Goal: Task Accomplishment & Management: Use online tool/utility

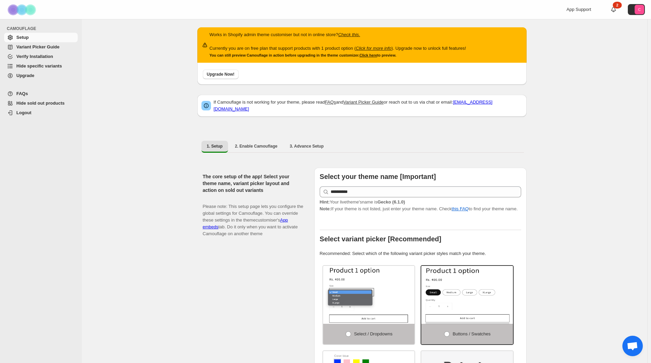
click at [26, 71] on link "Upgrade" at bounding box center [41, 76] width 74 height 10
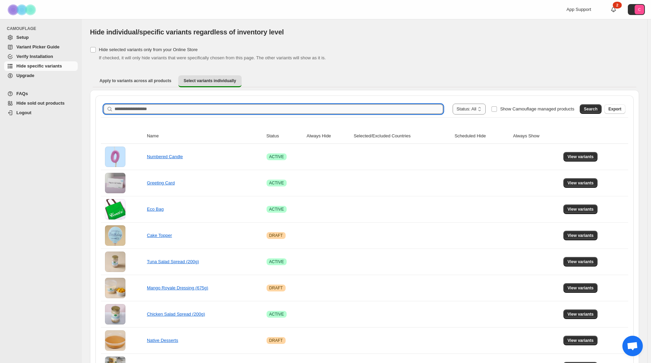
click at [226, 106] on input "Search product name" at bounding box center [279, 109] width 329 height 10
type input "**********"
click at [588, 107] on button "Search" at bounding box center [591, 109] width 22 height 10
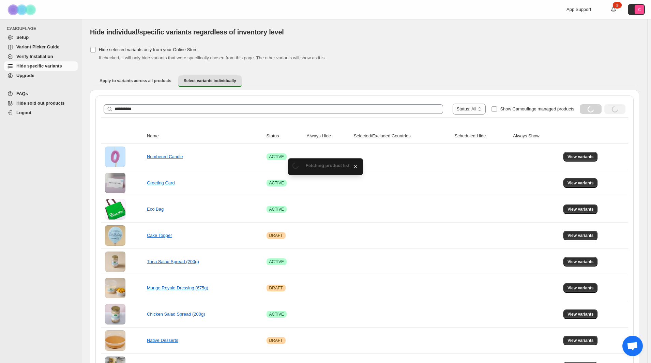
click at [591, 110] on div "Loading Search" at bounding box center [591, 109] width 22 height 10
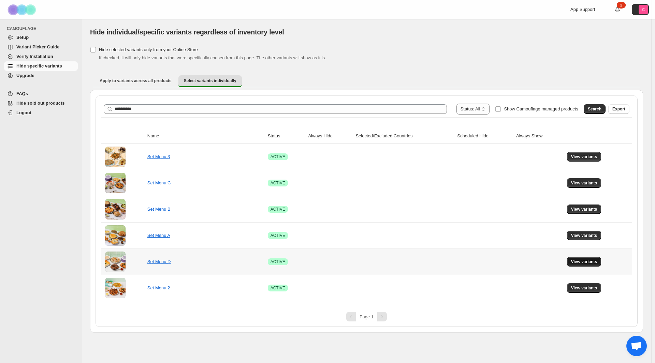
click at [586, 262] on span "View variants" at bounding box center [584, 261] width 26 height 5
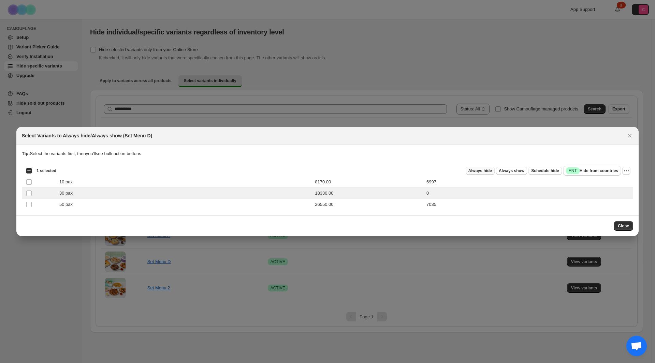
click at [486, 170] on span "Always hide" at bounding box center [480, 170] width 24 height 5
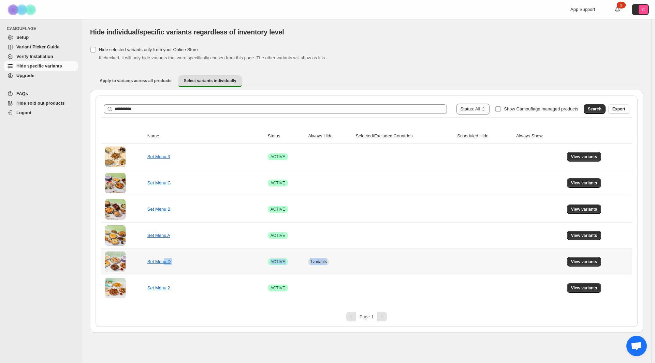
drag, startPoint x: 163, startPoint y: 265, endPoint x: 542, endPoint y: 268, distance: 378.2
click at [534, 269] on tr "Set Menu D Success ACTIVE 1 variants View variants" at bounding box center [366, 262] width 531 height 26
click at [583, 264] on span "View variants" at bounding box center [584, 261] width 26 height 5
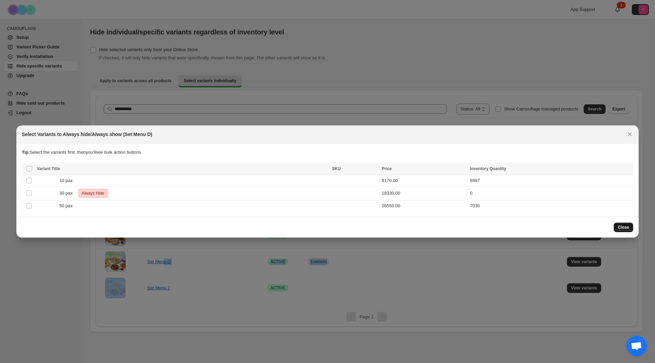
click at [625, 224] on button "Close" at bounding box center [623, 228] width 19 height 10
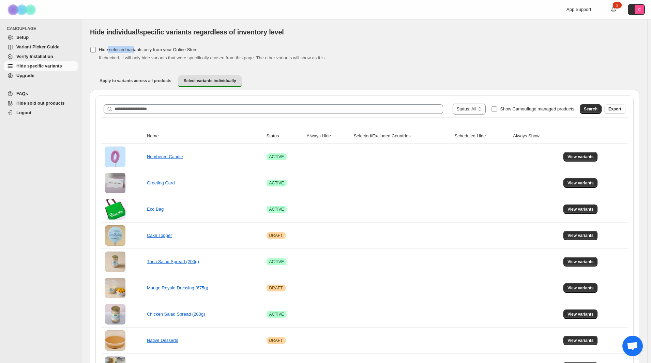
drag, startPoint x: 108, startPoint y: 50, endPoint x: 133, endPoint y: 54, distance: 25.9
click at [133, 54] on label "Hide selected variants only from your Online Store" at bounding box center [144, 50] width 108 height 10
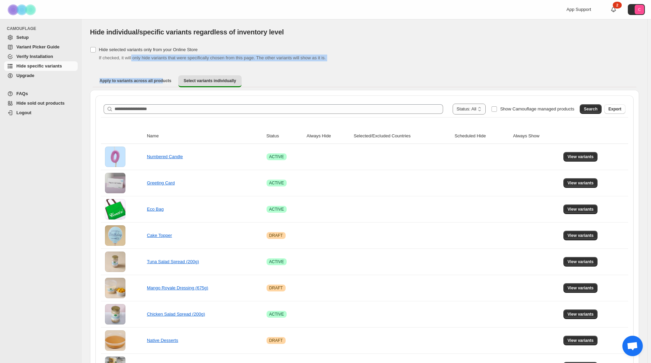
drag, startPoint x: 132, startPoint y: 60, endPoint x: 163, endPoint y: 67, distance: 31.8
click at [218, 54] on div "Hide selected variants only from your Online Store If checked, it will only hid…" at bounding box center [364, 53] width 549 height 16
drag, startPoint x: 273, startPoint y: 59, endPoint x: 287, endPoint y: 61, distance: 14.1
click at [285, 61] on div "If checked, it will only hide variants that were specifically chosen from this …" at bounding box center [369, 58] width 541 height 7
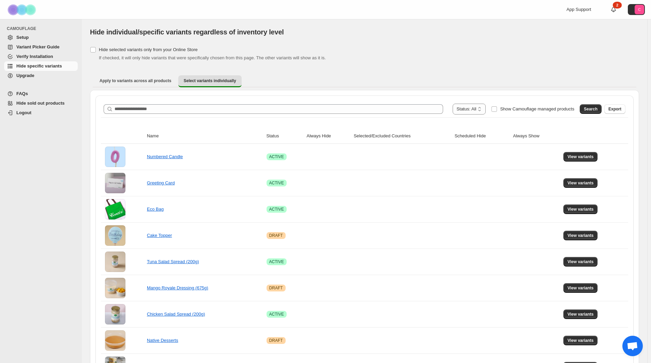
drag, startPoint x: 304, startPoint y: 61, endPoint x: 308, endPoint y: 61, distance: 4.4
click at [139, 74] on div "Apply to variants across all products Select variants individually More views A…" at bounding box center [364, 81] width 549 height 18
click at [141, 78] on span "Apply to variants across all products" at bounding box center [136, 80] width 72 height 5
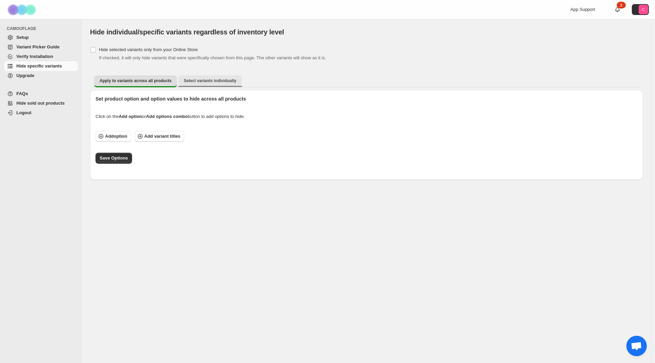
click at [195, 84] on button "Select variants individually" at bounding box center [209, 80] width 63 height 11
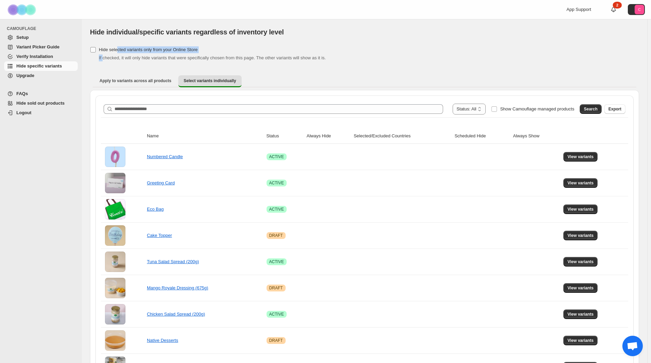
drag, startPoint x: 104, startPoint y: 57, endPoint x: 116, endPoint y: 54, distance: 12.9
click at [116, 54] on div "Hide selected variants only from your Online Store If checked, it will only hid…" at bounding box center [364, 53] width 549 height 16
drag, startPoint x: 140, startPoint y: 56, endPoint x: 152, endPoint y: 58, distance: 11.8
click at [152, 58] on span "If checked, it will only hide variants that were specifically chosen from this …" at bounding box center [212, 57] width 227 height 5
drag, startPoint x: 194, startPoint y: 62, endPoint x: 160, endPoint y: 60, distance: 33.5
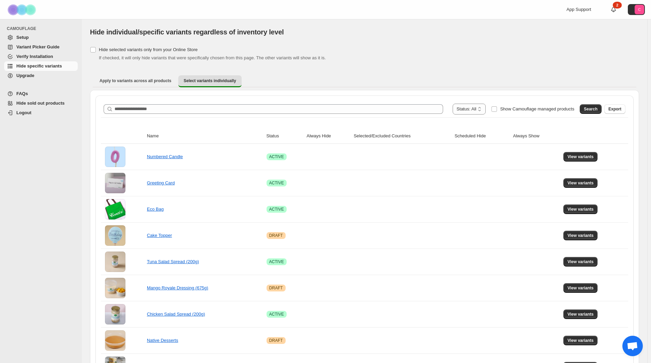
click at [98, 50] on label "Hide selected variants only from your Online Store" at bounding box center [144, 50] width 108 height 10
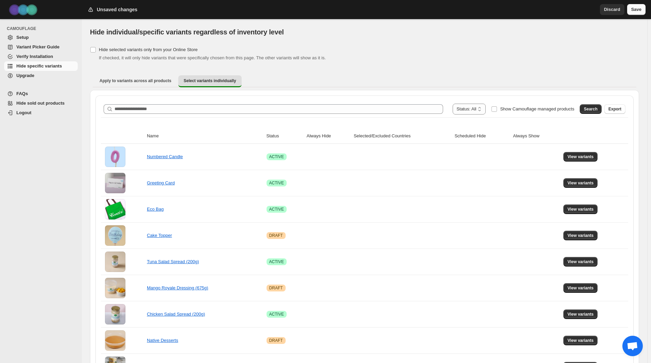
click at [633, 14] on button "Save" at bounding box center [637, 9] width 18 height 11
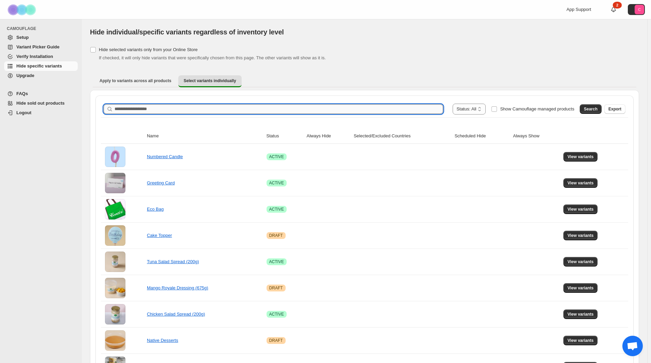
click at [221, 107] on input "Search product name" at bounding box center [279, 109] width 329 height 10
type input "********"
click at [508, 108] on span "Show Camouflage managed products" at bounding box center [537, 108] width 74 height 5
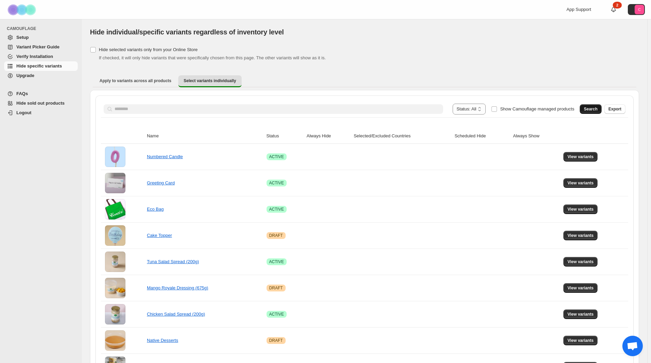
click at [588, 109] on button "Search" at bounding box center [591, 109] width 22 height 10
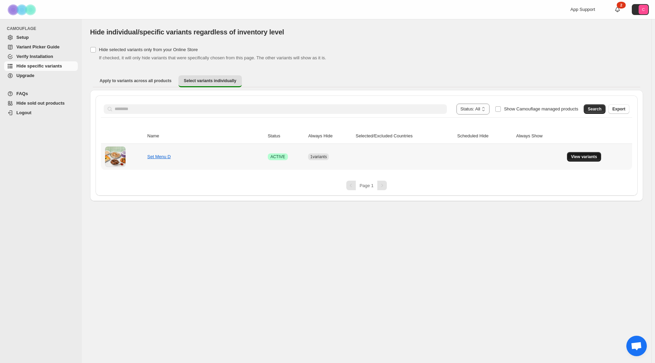
click at [585, 157] on span "View variants" at bounding box center [584, 156] width 26 height 5
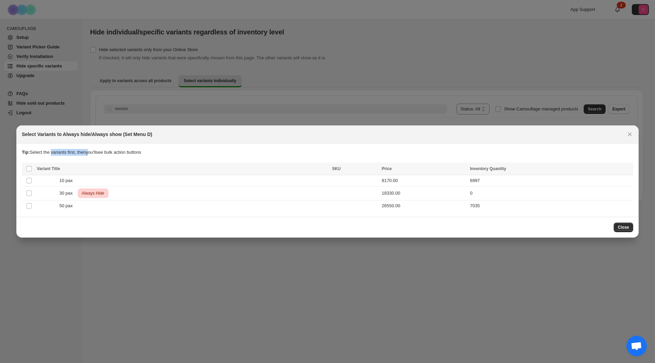
drag, startPoint x: 53, startPoint y: 152, endPoint x: 89, endPoint y: 148, distance: 36.4
click at [89, 148] on section "Tip: Select the variants first, then you'll see bulk action buttons Loading pro…" at bounding box center [327, 180] width 622 height 73
drag, startPoint x: 101, startPoint y: 151, endPoint x: 139, endPoint y: 151, distance: 38.2
click at [139, 151] on p "Tip: Select the variants first, then you'll see bulk action buttons" at bounding box center [327, 152] width 611 height 7
click at [43, 192] on div "30 pax Critical Always Hide" at bounding box center [182, 194] width 291 height 10
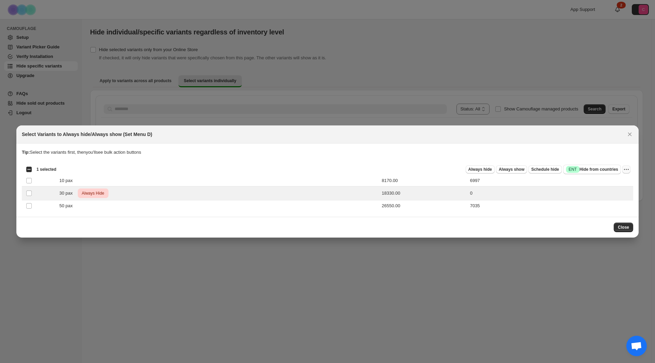
click at [628, 170] on icon "More actions" at bounding box center [628, 169] width 1 height 1
click at [431, 159] on div "Tip: Select the variants first, then you'll see bulk action buttons" at bounding box center [327, 156] width 611 height 14
click at [629, 225] on button "Close" at bounding box center [623, 228] width 19 height 10
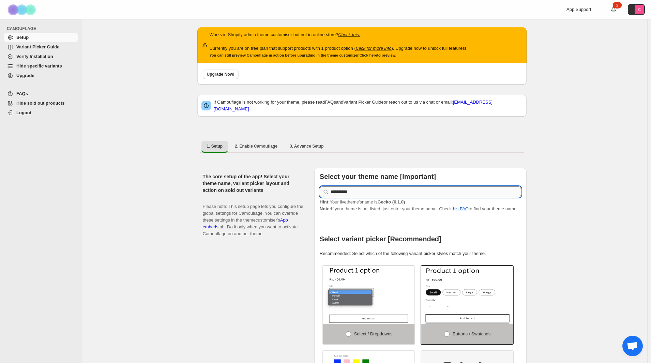
click at [392, 193] on input "**********" at bounding box center [426, 192] width 191 height 11
click at [408, 187] on input "**********" at bounding box center [426, 192] width 191 height 11
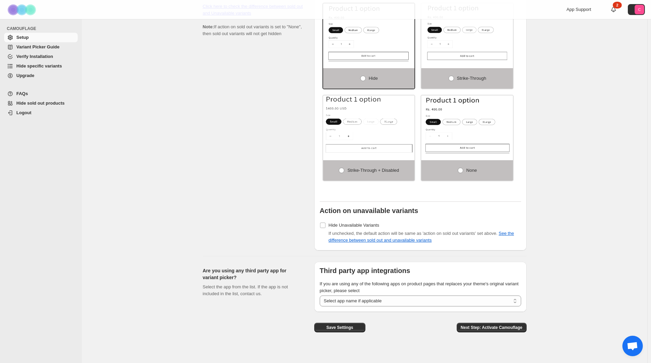
scroll to position [482, 0]
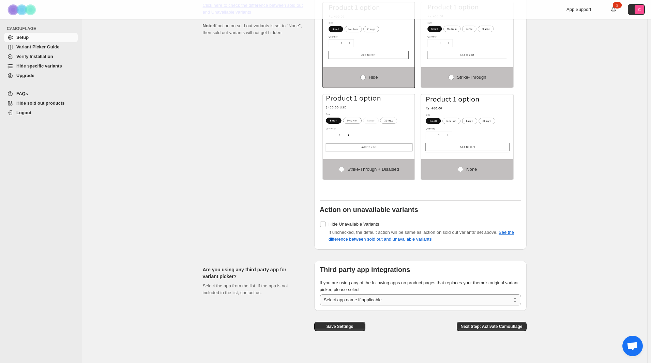
click at [399, 295] on select "**********" at bounding box center [421, 300] width 202 height 11
click at [422, 298] on select "**********" at bounding box center [421, 300] width 202 height 11
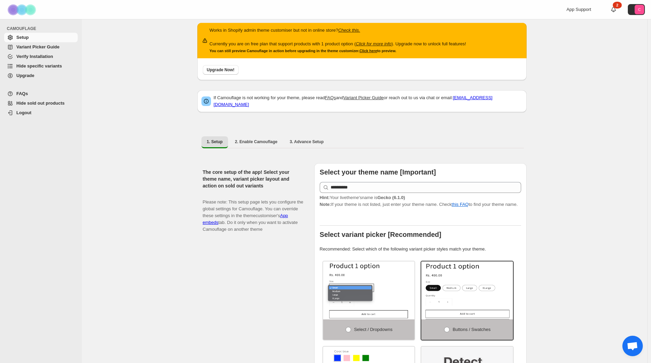
scroll to position [0, 0]
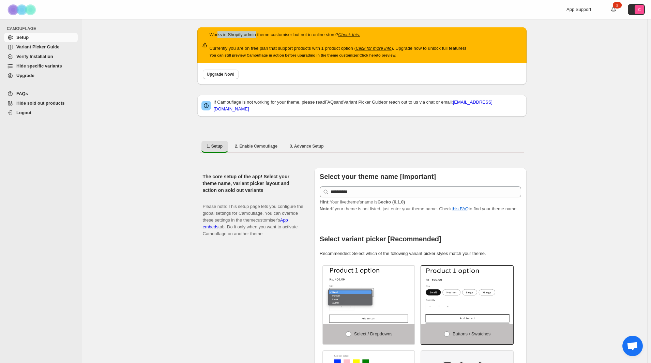
drag, startPoint x: 225, startPoint y: 33, endPoint x: 257, endPoint y: 29, distance: 33.0
click at [257, 29] on div "Works in Shopify admin theme customiser but not in online store? Check this. Cu…" at bounding box center [361, 44] width 329 height 35
drag, startPoint x: 282, startPoint y: 34, endPoint x: 317, endPoint y: 34, distance: 35.1
click at [300, 35] on p "Works in Shopify admin theme customiser but not in online store? Check this." at bounding box center [338, 34] width 257 height 7
click at [347, 34] on icon "Check this." at bounding box center [349, 34] width 22 height 5
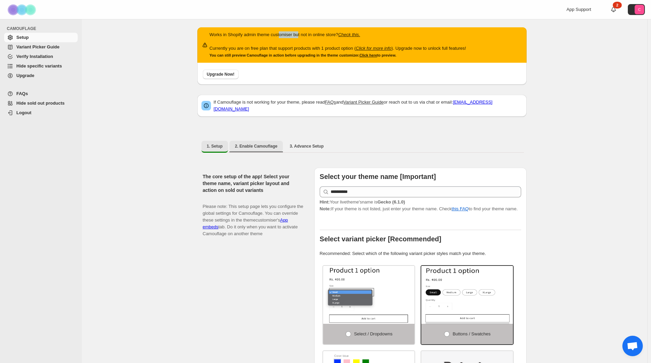
click at [244, 144] on span "2. Enable Camouflage" at bounding box center [256, 146] width 43 height 5
select select "**********"
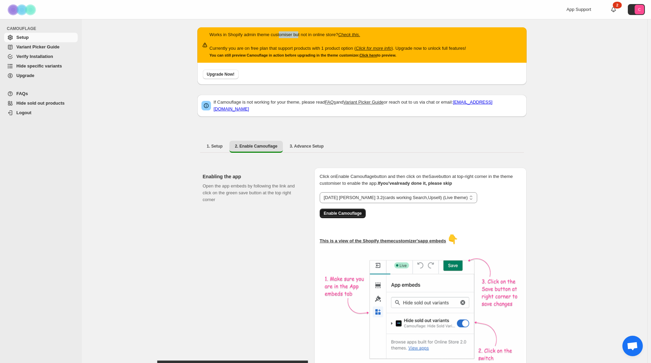
click at [362, 211] on span "Enable Camouflage" at bounding box center [343, 213] width 38 height 5
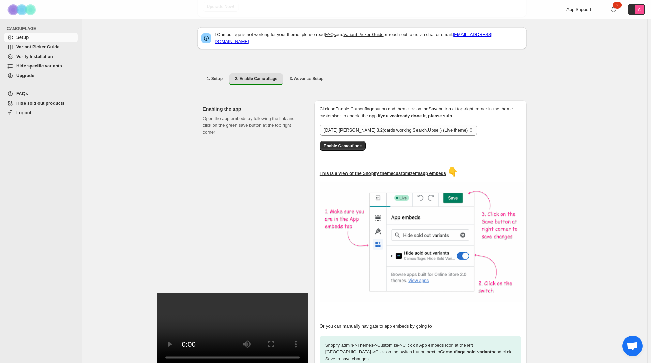
scroll to position [106, 0]
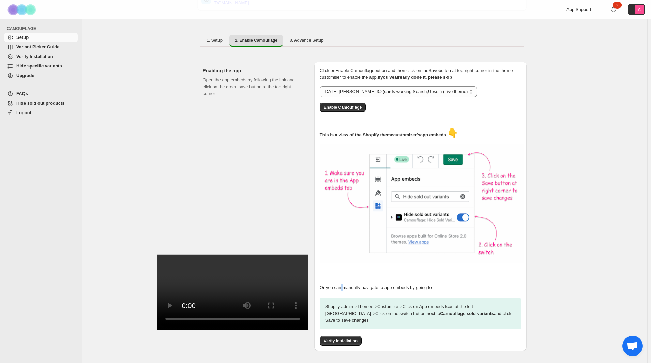
click at [346, 284] on p "Or you can manually navigate to app embeds by going to" at bounding box center [421, 287] width 202 height 7
drag, startPoint x: 363, startPoint y: 265, endPoint x: 388, endPoint y: 265, distance: 25.2
click at [388, 271] on div "Or you can manually navigate to app embeds by going to Shopify admin -> Themes …" at bounding box center [421, 300] width 202 height 59
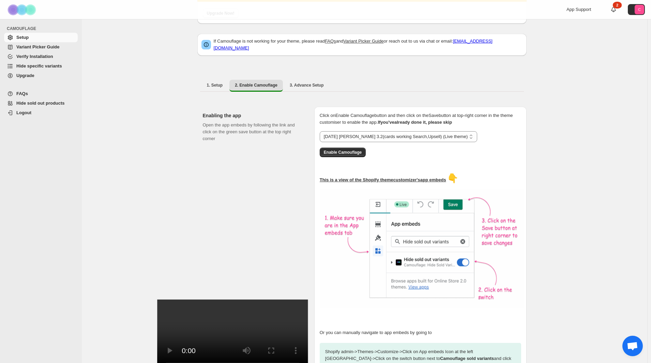
scroll to position [0, 0]
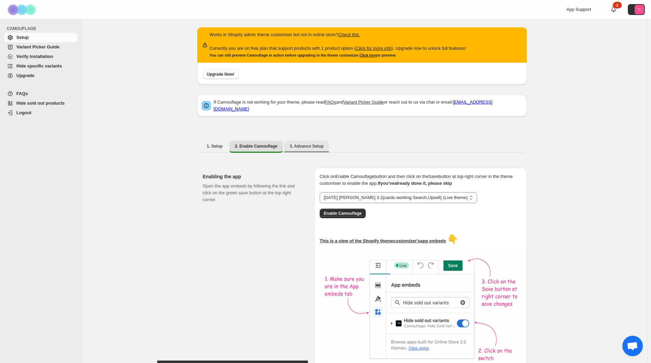
click at [301, 147] on button "3. Advance Setup" at bounding box center [306, 146] width 45 height 11
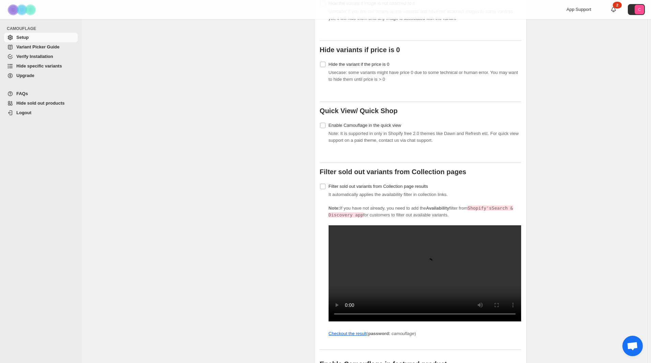
scroll to position [704, 0]
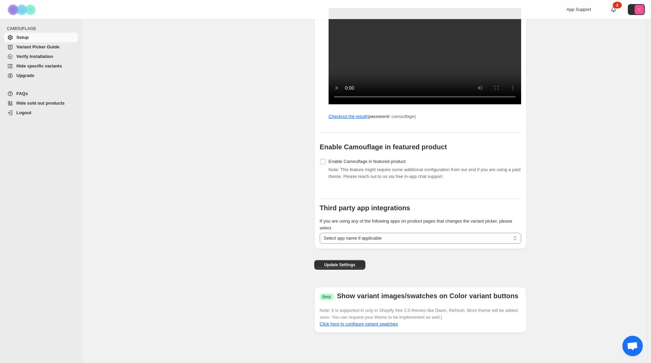
click at [329, 266] on span "Update Settings" at bounding box center [339, 264] width 31 height 5
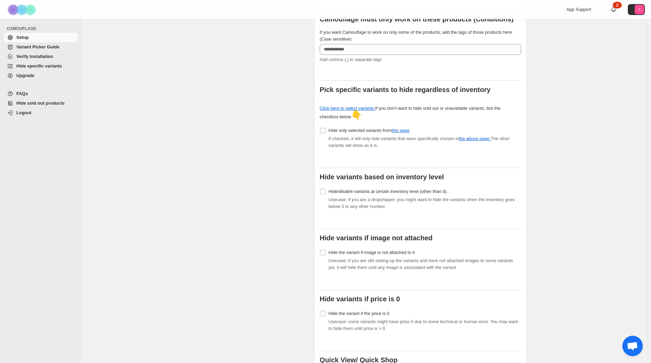
scroll to position [226, 0]
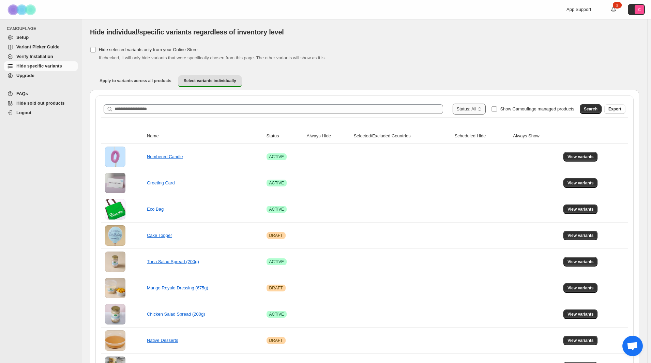
click at [483, 104] on select "**********" at bounding box center [469, 109] width 33 height 11
click at [534, 80] on ul "Apply to variants across all products Select variants individually More views" at bounding box center [365, 81] width 544 height 12
click at [475, 136] on th "Scheduled Hide" at bounding box center [482, 136] width 59 height 15
drag, startPoint x: 472, startPoint y: 137, endPoint x: 376, endPoint y: 140, distance: 95.9
click at [470, 138] on th "Scheduled Hide" at bounding box center [482, 136] width 59 height 15
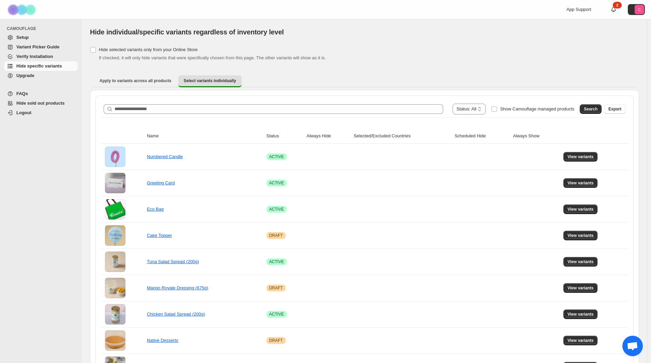
drag, startPoint x: 373, startPoint y: 139, endPoint x: 327, endPoint y: 139, distance: 45.7
click at [371, 139] on th "Selected/Excluded Countries" at bounding box center [402, 136] width 101 height 15
click at [320, 138] on th "Always Hide" at bounding box center [328, 136] width 47 height 15
click at [515, 108] on span "Show Camouflage managed products" at bounding box center [537, 108] width 74 height 5
click at [595, 109] on span "Search" at bounding box center [591, 108] width 14 height 5
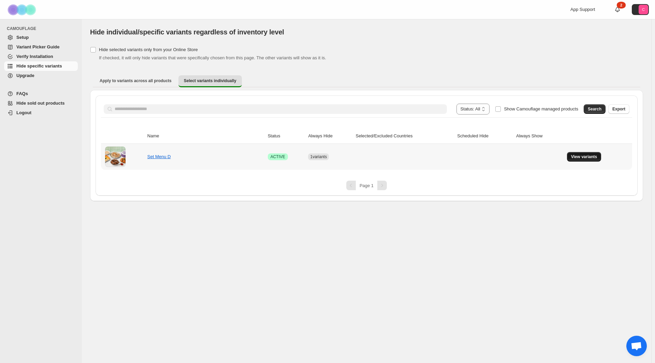
click at [594, 157] on span "View variants" at bounding box center [584, 156] width 26 height 5
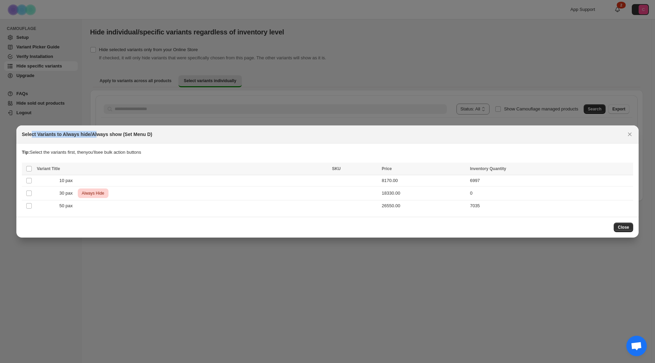
drag, startPoint x: 30, startPoint y: 136, endPoint x: 97, endPoint y: 132, distance: 67.0
click at [97, 132] on h2 "Select Variants to Always hide/Always show (Set Menu D)" at bounding box center [87, 134] width 130 height 7
drag, startPoint x: 127, startPoint y: 135, endPoint x: 325, endPoint y: 146, distance: 198.1
click at [253, 134] on div "Select Variants to Always hide/Always show (Set Menu D)" at bounding box center [321, 134] width 599 height 7
